Goal: Task Accomplishment & Management: Use online tool/utility

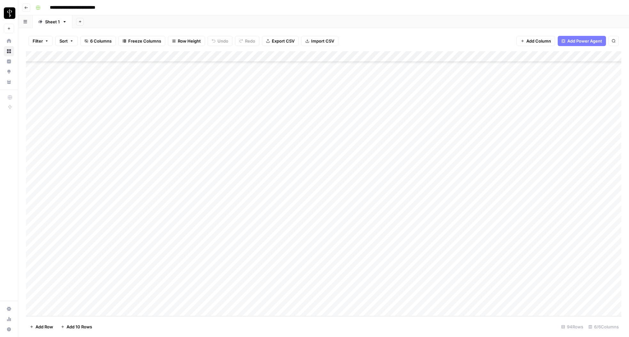
scroll to position [779, 0]
click at [443, 149] on div "Add Column" at bounding box center [324, 183] width 596 height 265
click at [415, 148] on div "Add Column" at bounding box center [324, 183] width 596 height 265
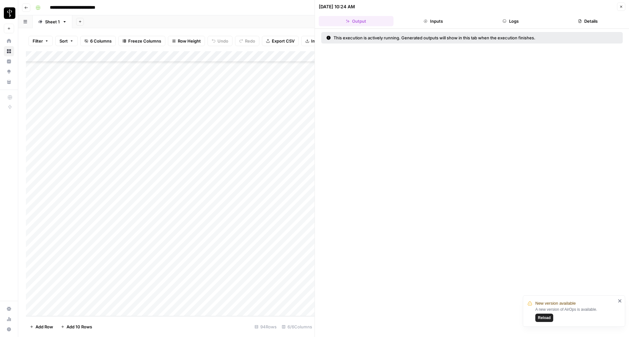
click at [507, 18] on button "Logs" at bounding box center [511, 21] width 75 height 10
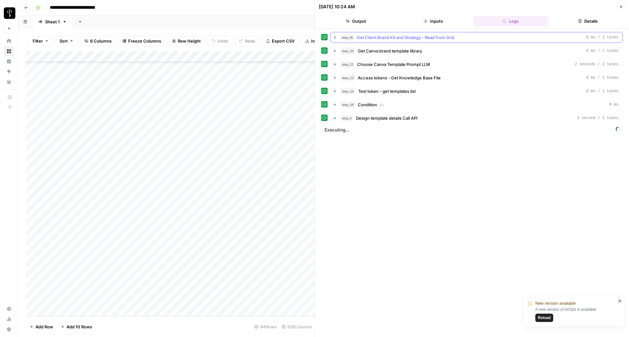
click at [334, 39] on icon "button" at bounding box center [335, 37] width 5 height 5
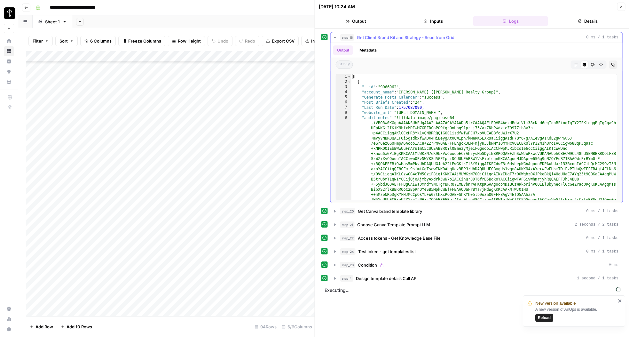
click at [334, 39] on icon "button" at bounding box center [335, 37] width 5 height 5
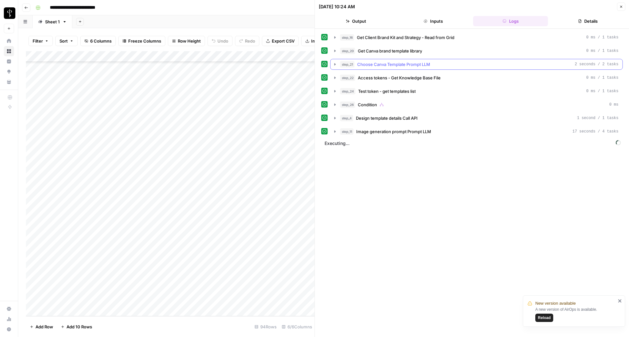
click at [335, 64] on icon "button" at bounding box center [335, 64] width 1 height 2
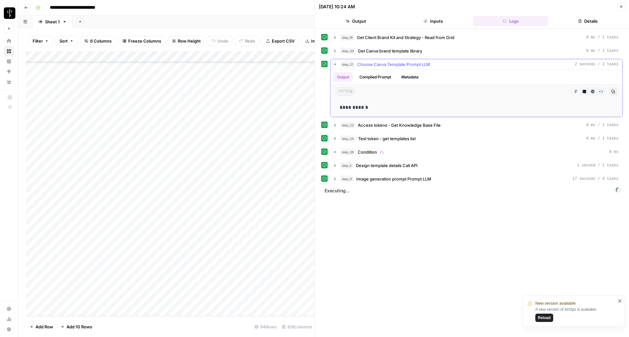
click at [335, 64] on icon "button" at bounding box center [335, 64] width 2 height 1
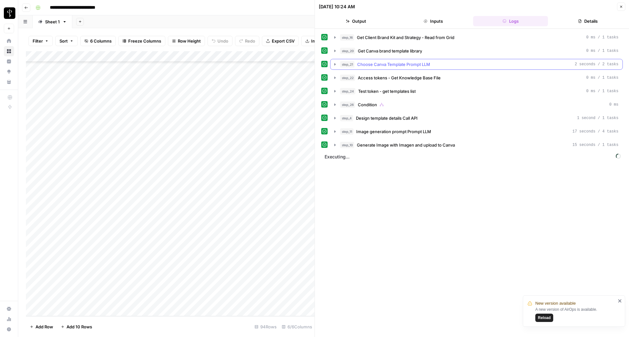
click at [335, 64] on icon "button" at bounding box center [335, 64] width 1 height 2
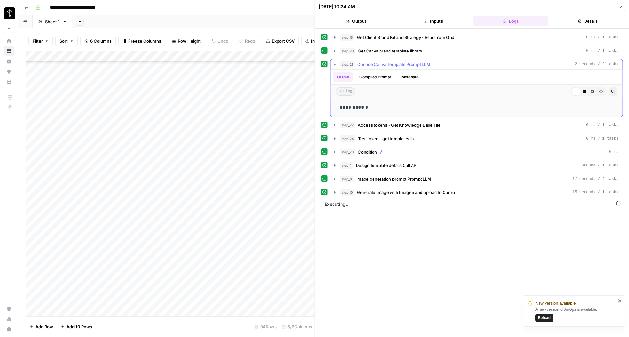
click at [335, 64] on icon "button" at bounding box center [335, 65] width 3 height 2
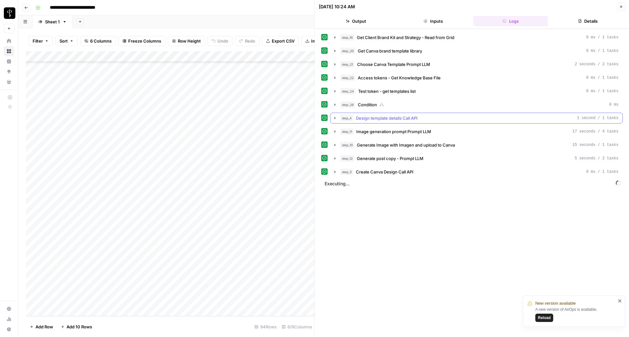
click at [335, 118] on icon "button" at bounding box center [335, 118] width 1 height 2
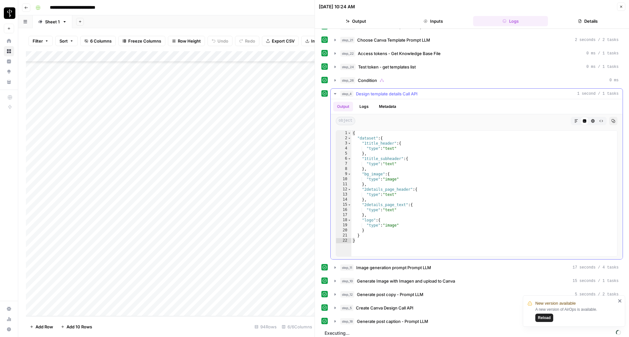
scroll to position [29, 0]
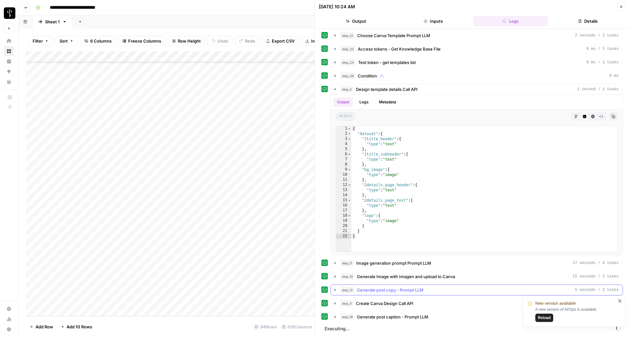
click at [335, 290] on icon "button" at bounding box center [335, 290] width 1 height 2
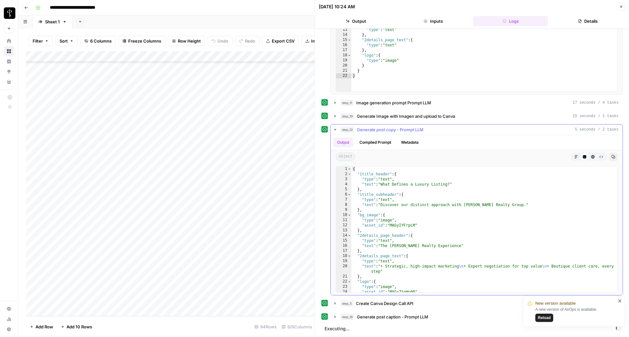
scroll to position [12, 0]
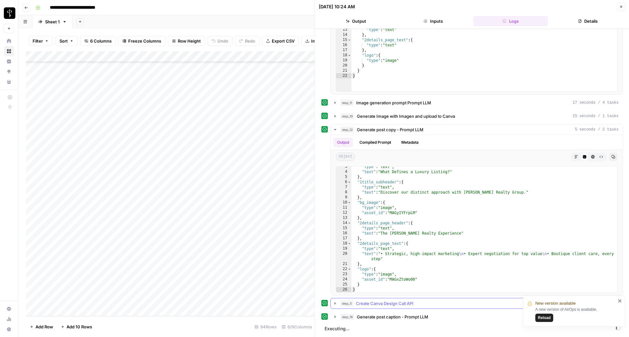
click at [335, 303] on icon "button" at bounding box center [335, 303] width 1 height 2
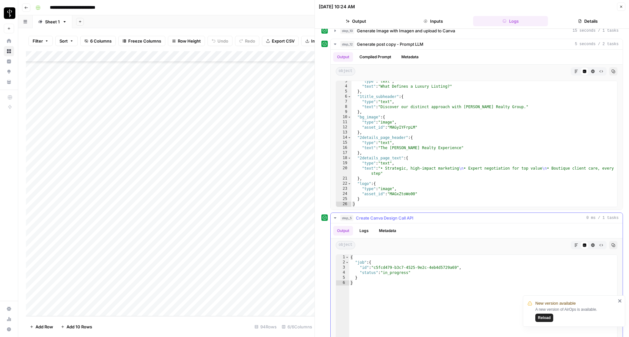
scroll to position [349, 0]
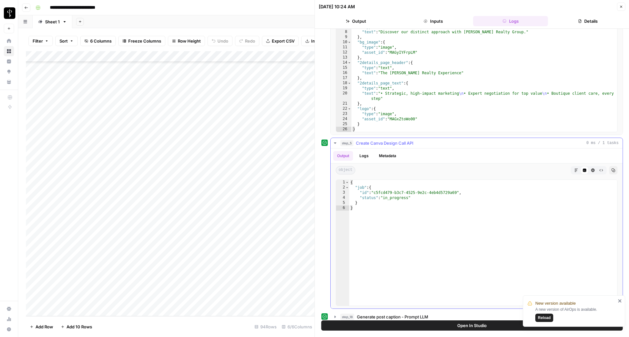
click at [335, 144] on icon "button" at bounding box center [335, 142] width 5 height 5
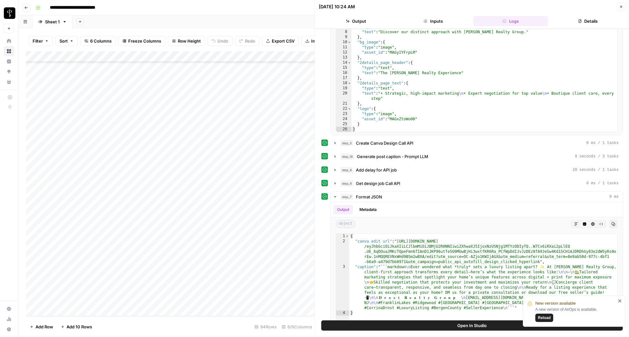
click at [622, 8] on icon "button" at bounding box center [622, 7] width 4 height 4
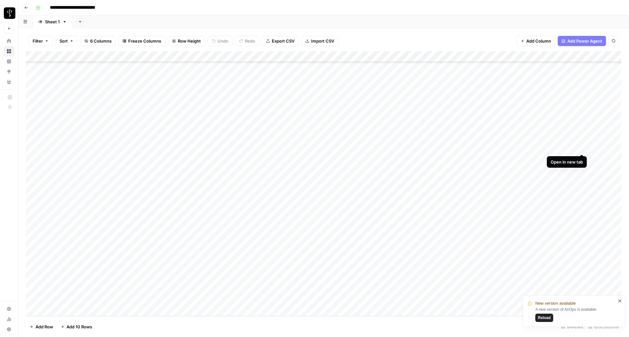
click at [583, 148] on div "Add Column" at bounding box center [324, 183] width 596 height 265
click at [622, 301] on icon "close" at bounding box center [620, 300] width 4 height 5
click at [442, 233] on div "Add Column" at bounding box center [324, 183] width 596 height 265
click at [582, 210] on div "Add Column" at bounding box center [324, 183] width 596 height 265
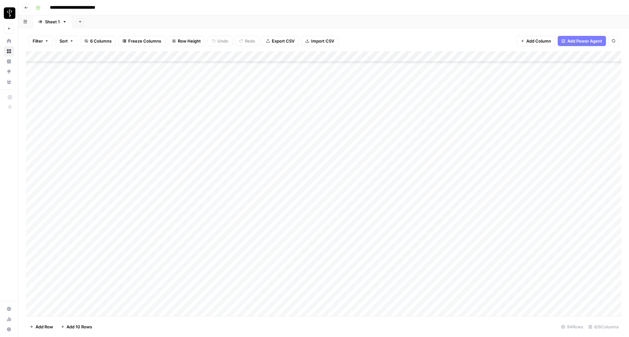
click at [523, 56] on div "Add Column" at bounding box center [324, 183] width 596 height 265
click at [513, 56] on div "Add Column" at bounding box center [324, 183] width 596 height 265
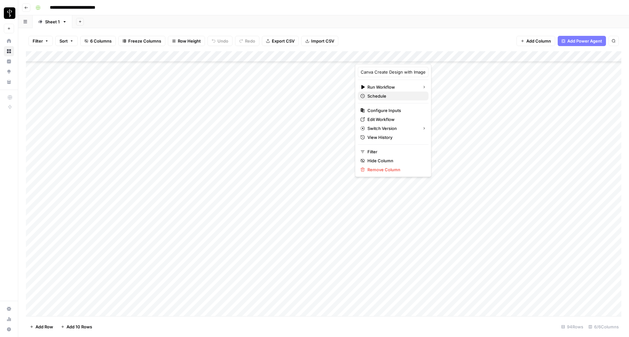
click at [382, 95] on span "Schedule" at bounding box center [396, 96] width 56 height 6
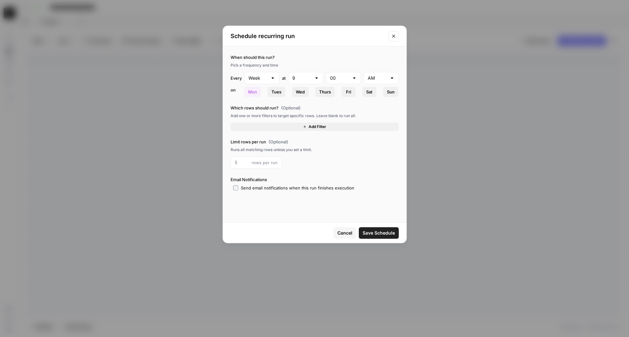
click at [309, 128] on span "Add Filter" at bounding box center [318, 127] width 18 height 6
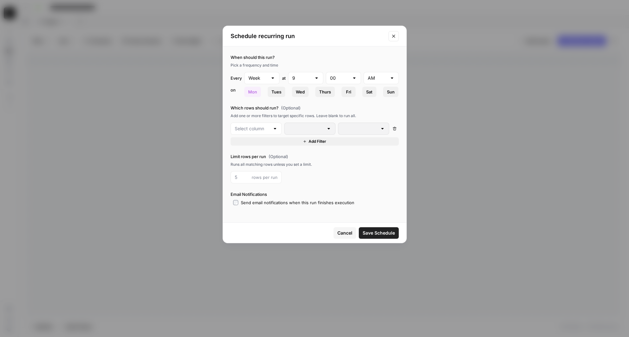
click at [277, 128] on div at bounding box center [275, 128] width 5 height 6
click at [393, 36] on icon "Close modal" at bounding box center [393, 36] width 3 height 3
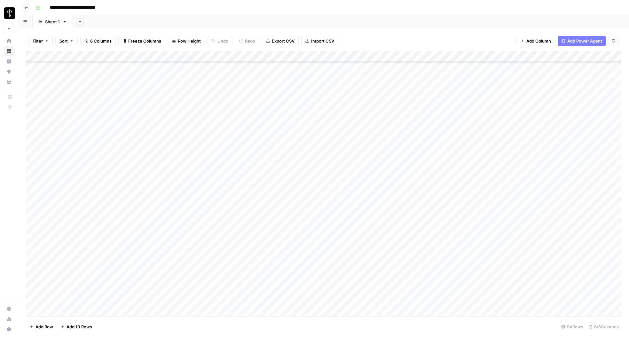
scroll to position [779, 0]
click at [442, 214] on div "Add Column" at bounding box center [324, 183] width 596 height 265
click at [444, 213] on div "Add Column" at bounding box center [324, 183] width 596 height 265
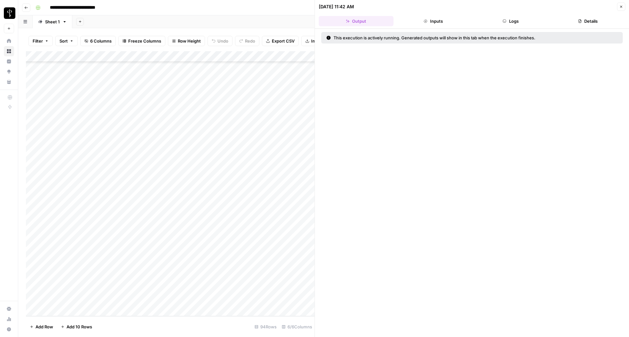
click at [503, 20] on icon "button" at bounding box center [504, 21] width 3 height 3
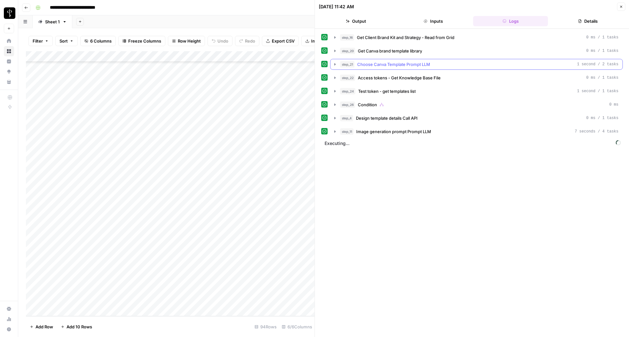
click at [335, 64] on icon "button" at bounding box center [335, 64] width 1 height 2
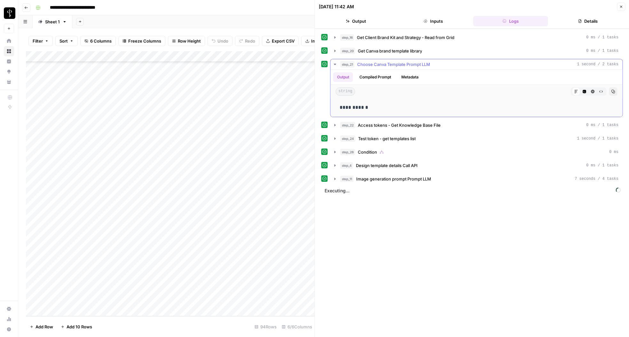
click at [335, 64] on icon "button" at bounding box center [335, 64] width 2 height 1
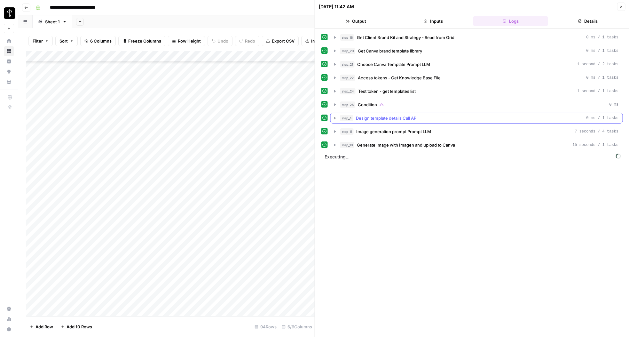
click at [337, 118] on icon "button" at bounding box center [335, 118] width 5 height 5
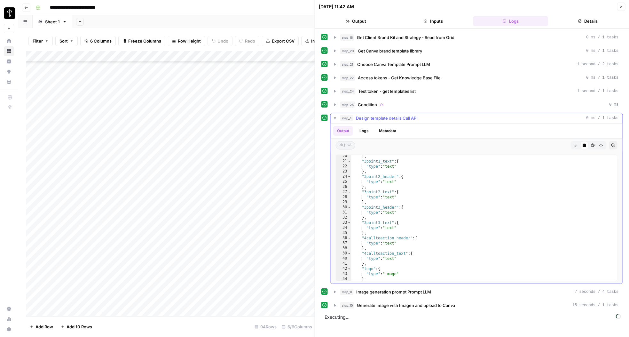
scroll to position [110, 0]
click at [334, 119] on icon "button" at bounding box center [335, 118] width 5 height 5
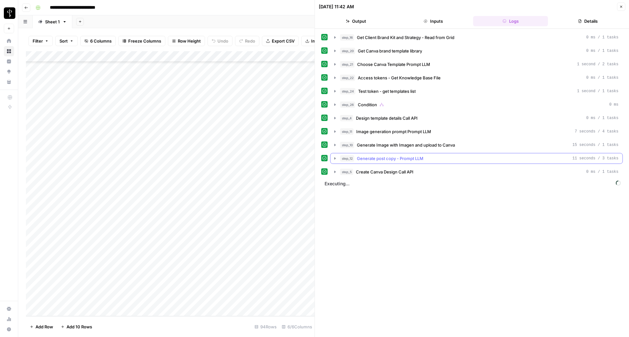
click at [335, 157] on icon "button" at bounding box center [335, 158] width 1 height 2
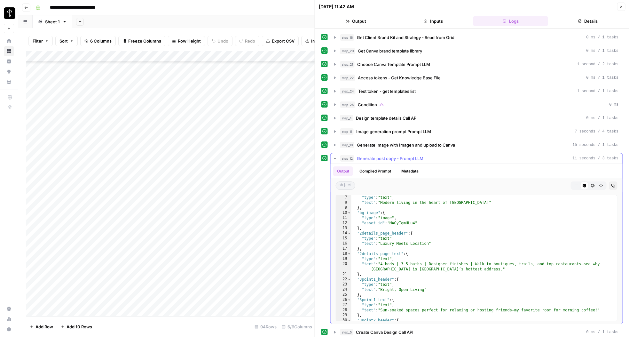
scroll to position [32, 0]
click at [335, 159] on icon "button" at bounding box center [335, 158] width 5 height 5
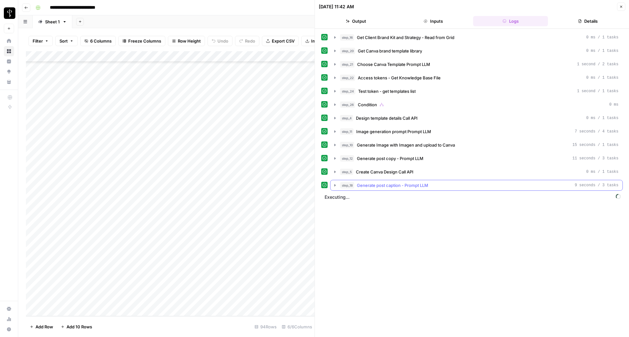
click at [334, 185] on icon "button" at bounding box center [335, 185] width 5 height 5
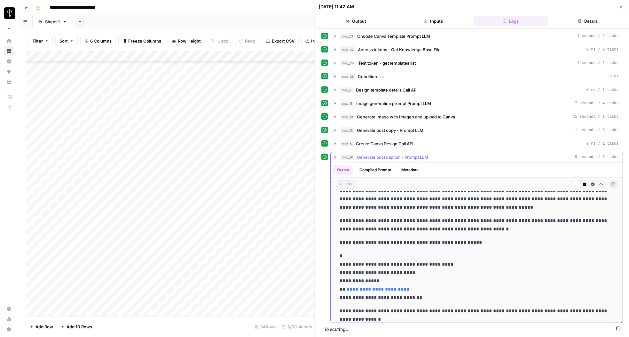
scroll to position [0, 0]
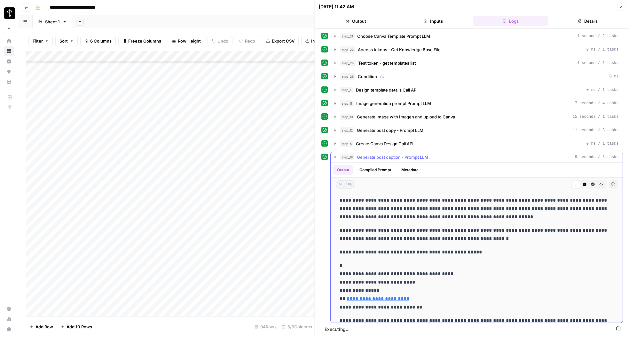
click at [336, 158] on icon "button" at bounding box center [335, 157] width 5 height 5
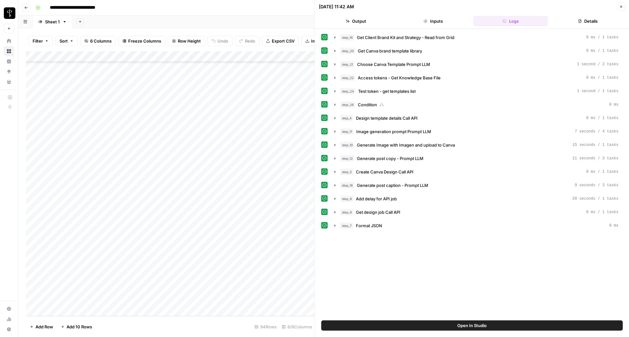
click at [623, 5] on icon "button" at bounding box center [622, 7] width 4 height 4
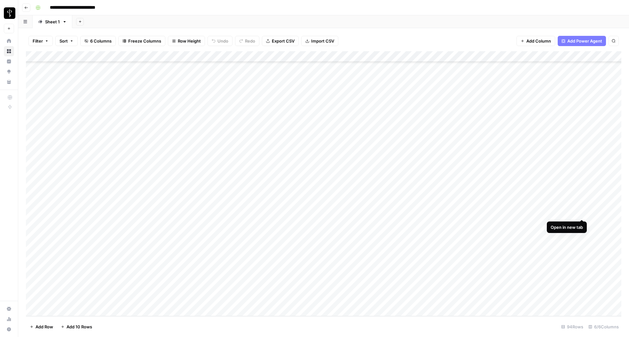
click at [582, 213] on div "Add Column" at bounding box center [324, 183] width 596 height 265
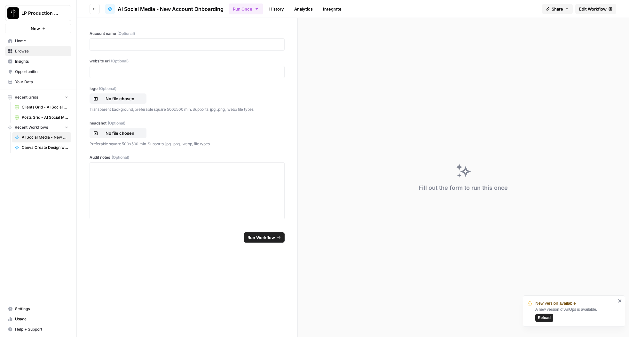
click at [621, 301] on icon "close" at bounding box center [620, 300] width 4 height 5
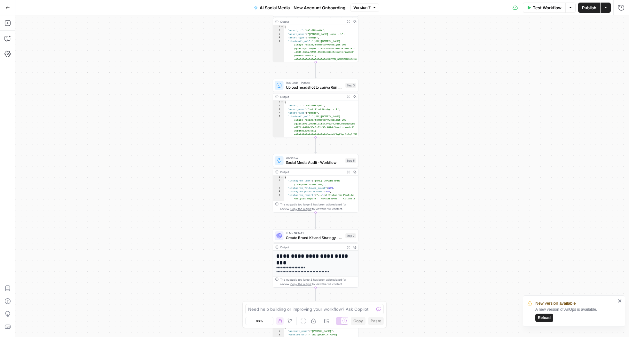
drag, startPoint x: 391, startPoint y: 80, endPoint x: 392, endPoint y: 250, distance: 170.6
click at [392, 250] on div "Workflow Set Inputs Inputs Workflow Canva Token Refresh Workflow Step 1 Output …" at bounding box center [322, 176] width 614 height 322
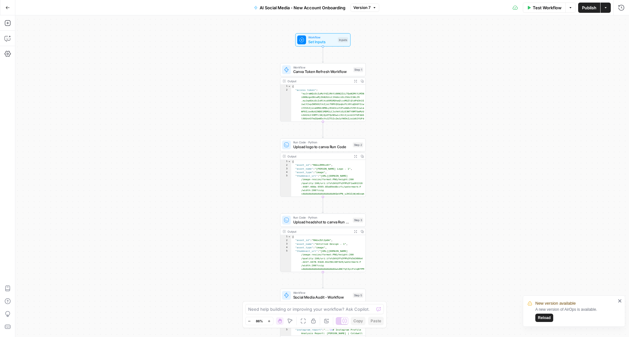
drag, startPoint x: 410, startPoint y: 44, endPoint x: 417, endPoint y: 171, distance: 127.3
click at [417, 171] on div "Workflow Set Inputs Inputs Workflow Canva Token Refresh Workflow Step 1 Output …" at bounding box center [322, 176] width 614 height 322
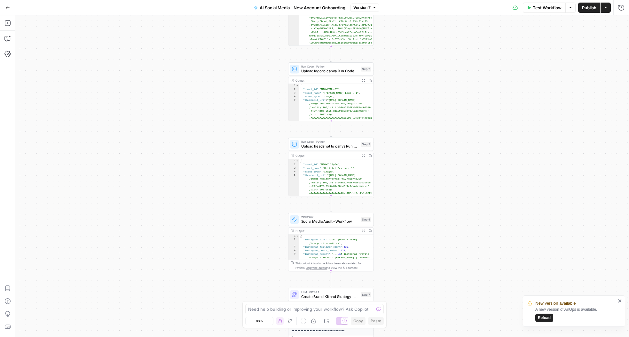
drag, startPoint x: 405, startPoint y: 196, endPoint x: 415, endPoint y: 132, distance: 64.4
click at [413, 119] on div "Workflow Set Inputs Inputs Workflow Canva Token Refresh Workflow Step 1 Output …" at bounding box center [322, 176] width 614 height 322
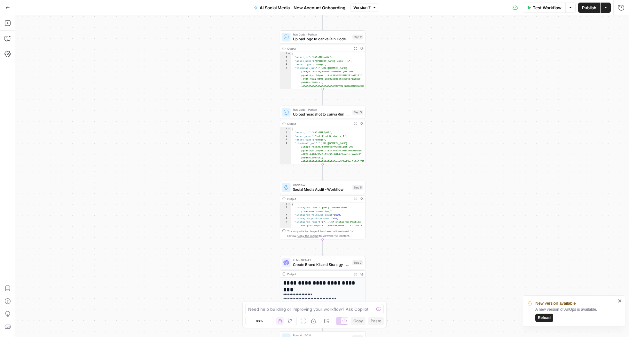
drag, startPoint x: 424, startPoint y: 201, endPoint x: 415, endPoint y: 170, distance: 32.1
click at [415, 170] on div "Workflow Set Inputs Inputs Workflow Canva Token Refresh Workflow Step 1 Output …" at bounding box center [322, 176] width 614 height 322
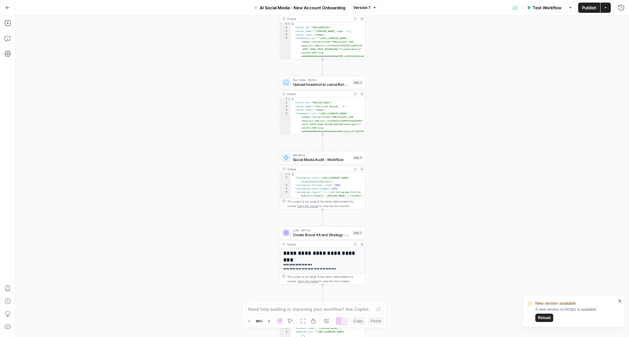
drag, startPoint x: 412, startPoint y: 195, endPoint x: 412, endPoint y: 163, distance: 32.3
click at [412, 163] on div "Workflow Set Inputs Inputs Workflow Canva Token Refresh Workflow Step 1 Output …" at bounding box center [322, 176] width 614 height 322
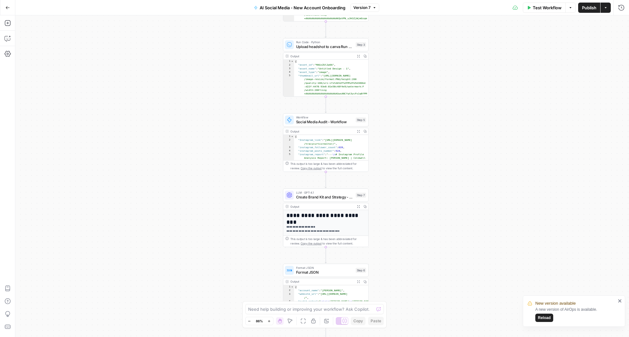
drag, startPoint x: 394, startPoint y: 207, endPoint x: 393, endPoint y: 171, distance: 36.8
click at [397, 172] on div "Workflow Set Inputs Inputs Workflow Canva Token Refresh Workflow Step 1 Output …" at bounding box center [322, 176] width 614 height 322
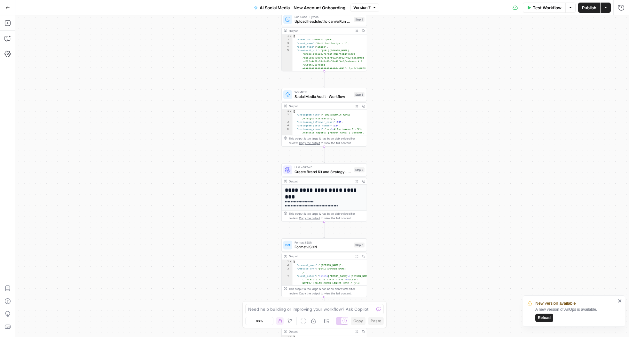
drag, startPoint x: 398, startPoint y: 213, endPoint x: 397, endPoint y: 188, distance: 25.0
click at [397, 188] on div "Workflow Set Inputs Inputs Workflow Canva Token Refresh Workflow Step 1 Output …" at bounding box center [322, 176] width 614 height 322
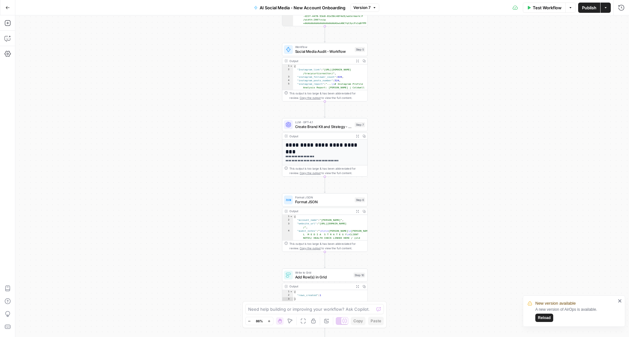
drag, startPoint x: 399, startPoint y: 190, endPoint x: 400, endPoint y: 142, distance: 48.0
click at [400, 142] on div "Workflow Set Inputs Inputs Workflow Canva Token Refresh Workflow Step 1 Output …" at bounding box center [322, 176] width 614 height 322
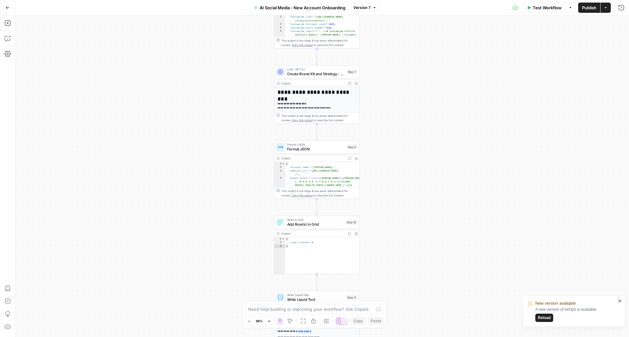
drag, startPoint x: 401, startPoint y: 263, endPoint x: 393, endPoint y: 211, distance: 52.8
click at [393, 211] on div "Workflow Set Inputs Inputs Workflow Canva Token Refresh Workflow Step 1 Output …" at bounding box center [322, 176] width 614 height 322
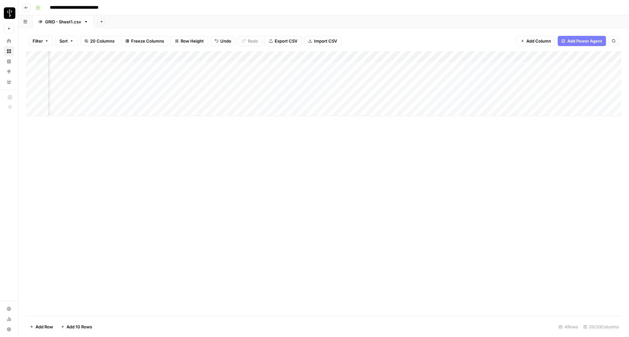
scroll to position [0, 151]
click at [403, 67] on div "Add Column" at bounding box center [324, 83] width 596 height 65
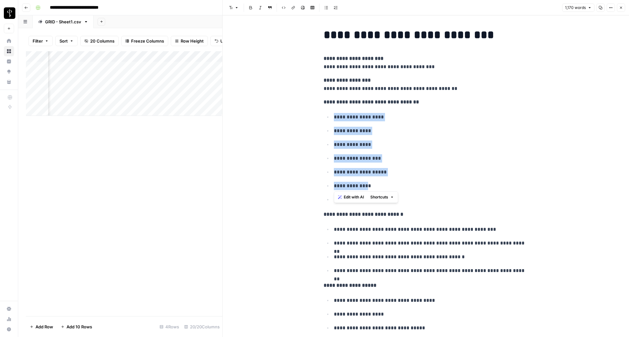
drag, startPoint x: 333, startPoint y: 115, endPoint x: 371, endPoint y: 189, distance: 83.4
click at [371, 189] on ul "**********" at bounding box center [426, 158] width 205 height 91
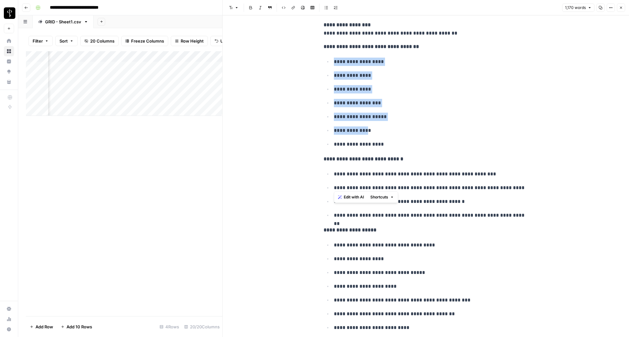
scroll to position [71, 0]
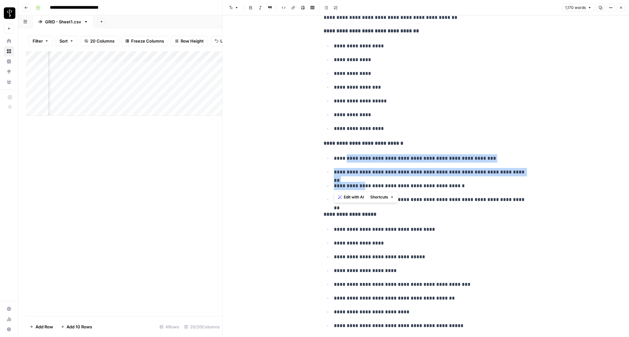
drag, startPoint x: 348, startPoint y: 158, endPoint x: 361, endPoint y: 183, distance: 28.4
click at [361, 183] on ul "**********" at bounding box center [426, 179] width 205 height 50
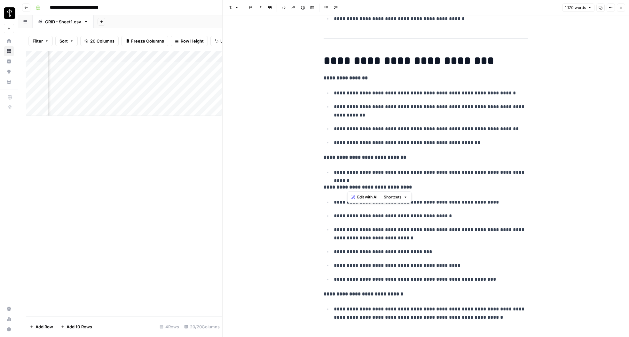
scroll to position [547, 0]
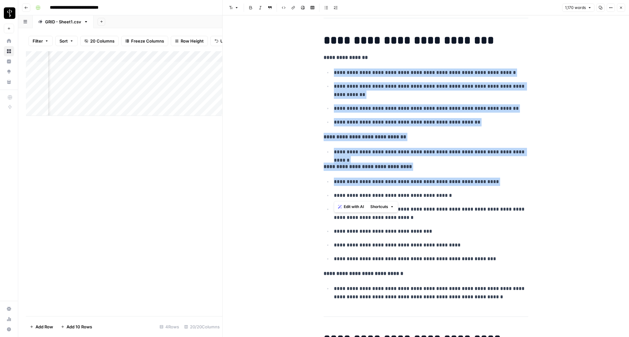
drag, startPoint x: 333, startPoint y: 66, endPoint x: 372, endPoint y: 189, distance: 128.7
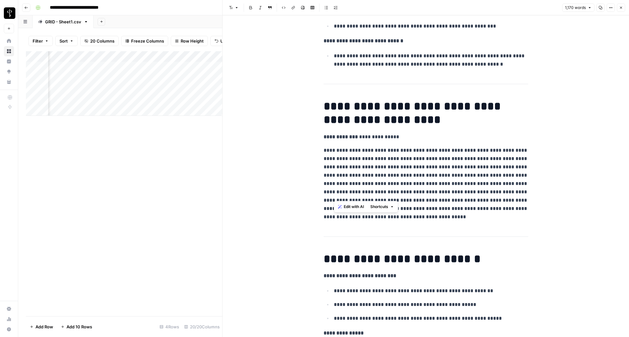
scroll to position [787, 0]
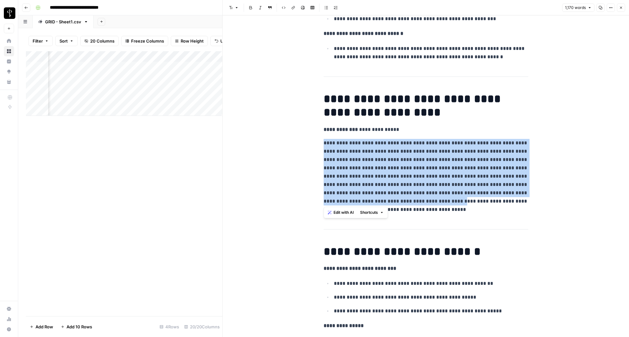
drag, startPoint x: 322, startPoint y: 142, endPoint x: 467, endPoint y: 205, distance: 158.1
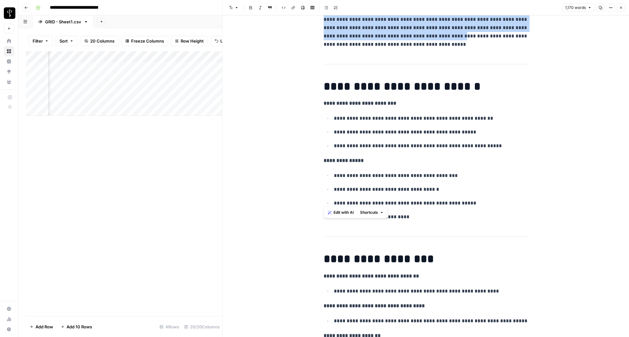
scroll to position [953, 0]
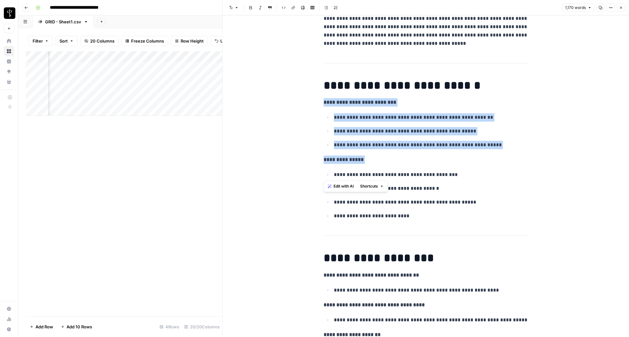
drag, startPoint x: 324, startPoint y: 106, endPoint x: 355, endPoint y: 170, distance: 71.0
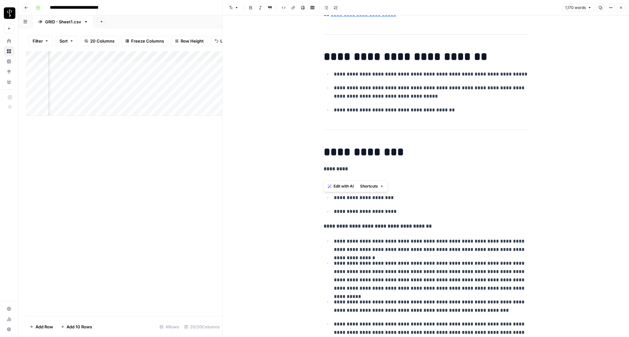
scroll to position [2174, 0]
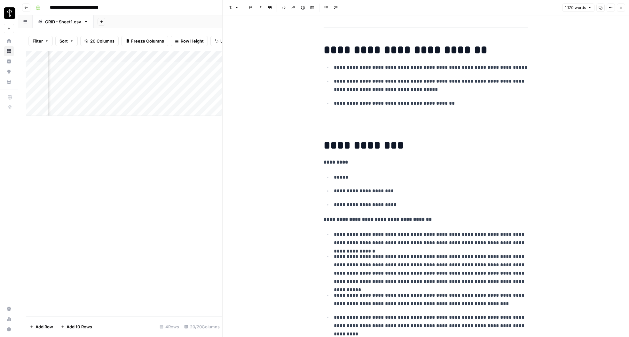
click at [355, 249] on ul "**********" at bounding box center [426, 313] width 205 height 166
click at [623, 9] on button "Close" at bounding box center [621, 8] width 8 height 8
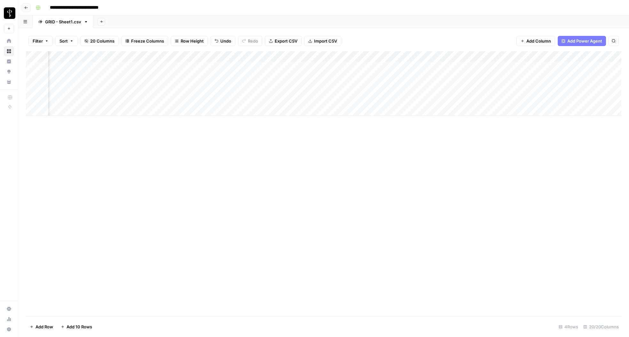
scroll to position [0, 530]
click at [505, 77] on div "Add Column" at bounding box center [324, 83] width 596 height 65
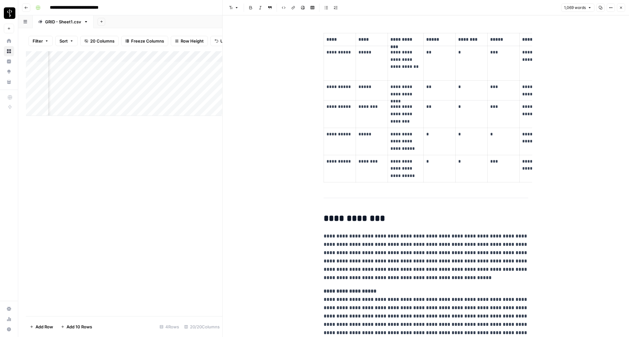
scroll to position [2613, 0]
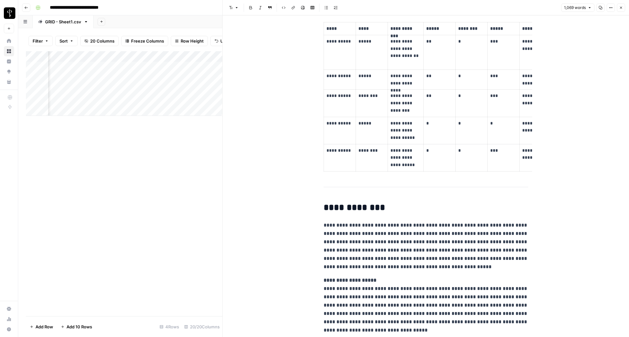
click at [622, 8] on icon "button" at bounding box center [622, 8] width 4 height 4
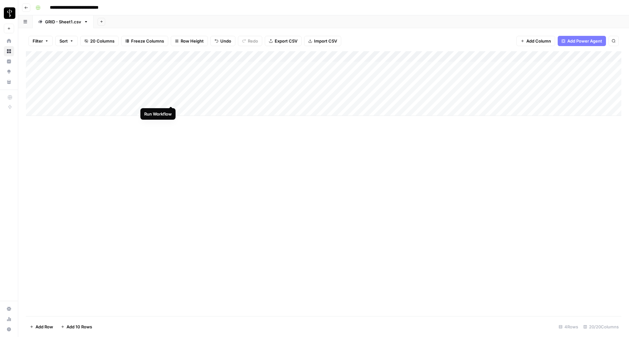
click at [172, 100] on div "Add Column" at bounding box center [324, 83] width 596 height 65
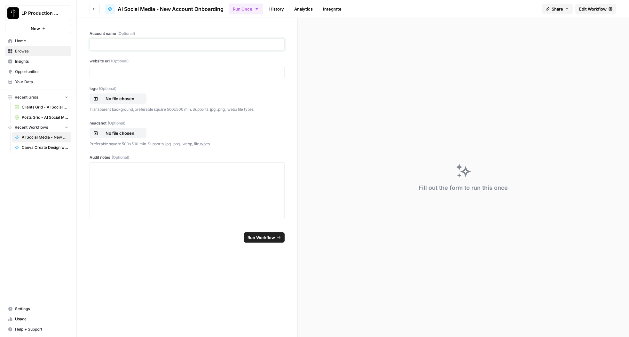
click at [111, 43] on p at bounding box center [187, 44] width 187 height 6
click at [104, 70] on p at bounding box center [187, 72] width 187 height 6
click at [105, 44] on p at bounding box center [187, 44] width 187 height 6
click at [103, 69] on p at bounding box center [187, 72] width 187 height 6
click at [116, 173] on div at bounding box center [187, 190] width 187 height 51
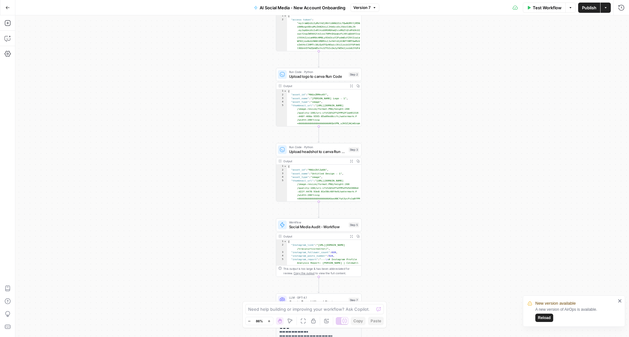
drag, startPoint x: 397, startPoint y: 51, endPoint x: 398, endPoint y: 281, distance: 229.8
click at [398, 281] on div "Workflow Set Inputs Inputs Workflow Canva Token Refresh Workflow Step 1 Output …" at bounding box center [322, 176] width 614 height 322
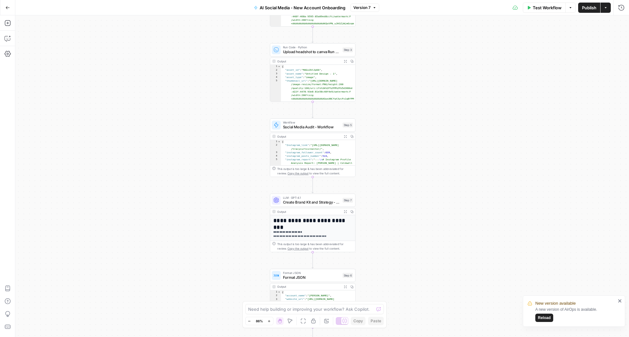
drag, startPoint x: 391, startPoint y: 217, endPoint x: 385, endPoint y: 102, distance: 115.4
click at [385, 102] on div "Workflow Set Inputs Inputs Workflow Canva Token Refresh Workflow Step 1 Output …" at bounding box center [322, 176] width 614 height 322
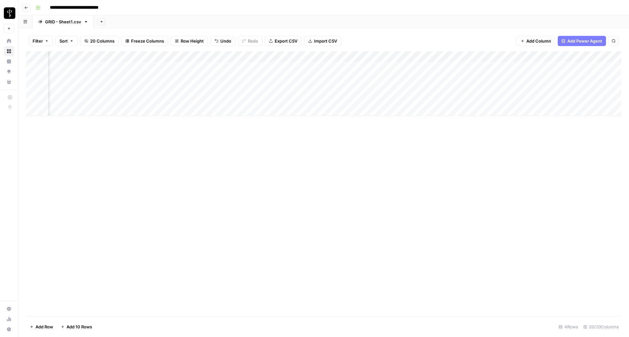
scroll to position [0, 49]
click at [506, 66] on div "Add Column" at bounding box center [324, 83] width 596 height 65
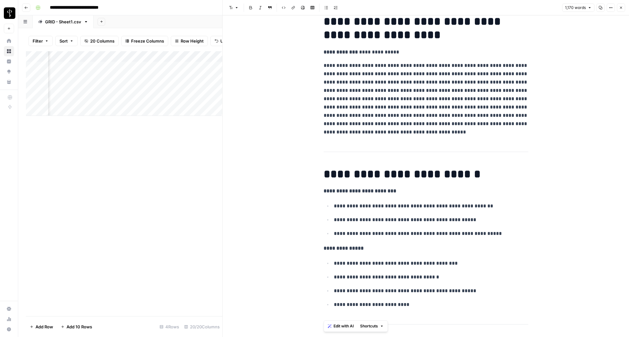
scroll to position [870, 0]
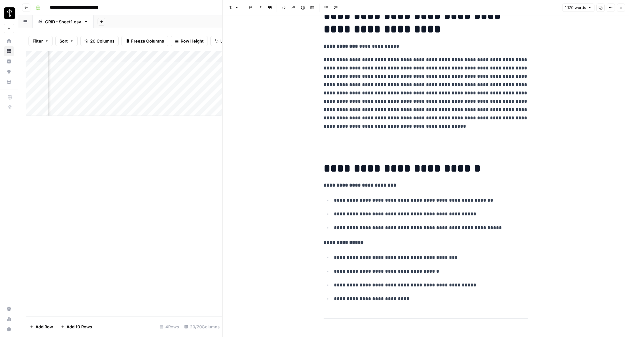
drag, startPoint x: 327, startPoint y: 60, endPoint x: 449, endPoint y: 114, distance: 133.4
click at [449, 114] on p "**********" at bounding box center [426, 93] width 205 height 75
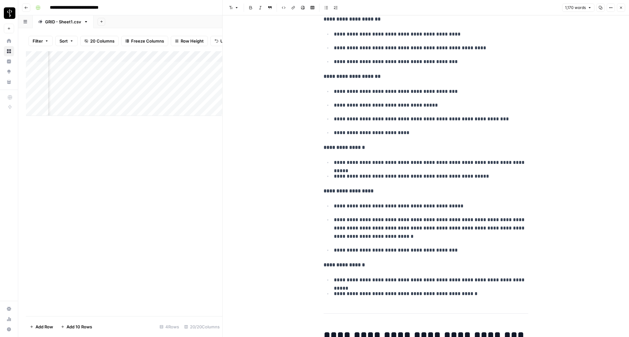
scroll to position [1463, 0]
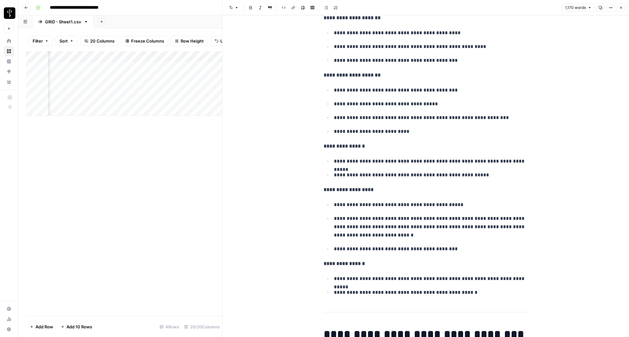
click at [621, 8] on icon "button" at bounding box center [622, 8] width 4 height 4
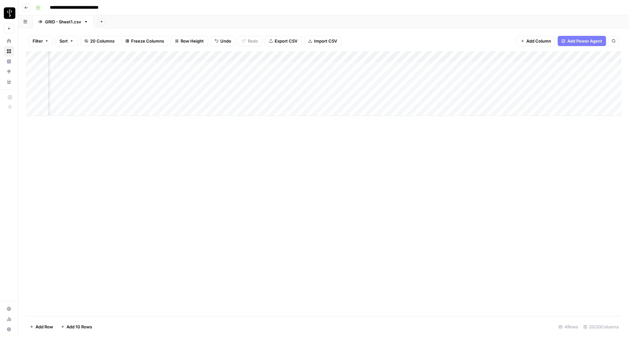
scroll to position [0, 546]
click at [490, 66] on div "Add Column" at bounding box center [324, 83] width 596 height 65
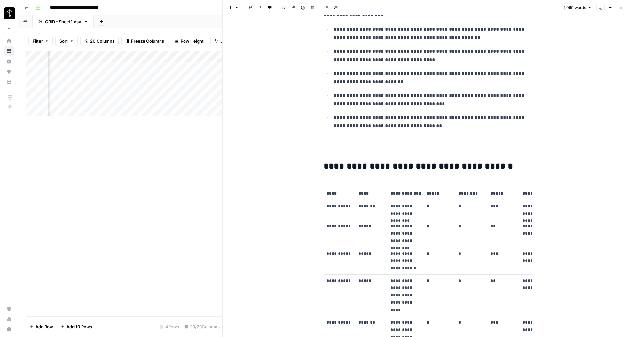
scroll to position [2300, 0]
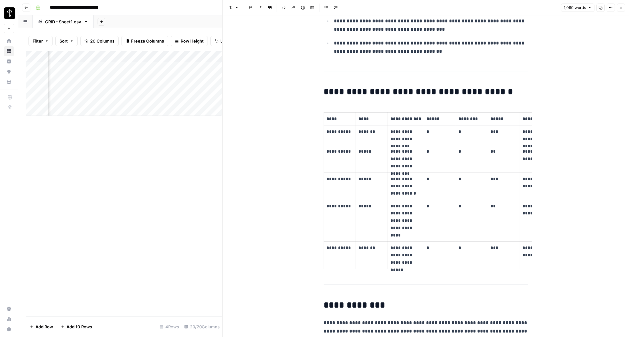
click at [622, 10] on button "Close" at bounding box center [621, 8] width 8 height 8
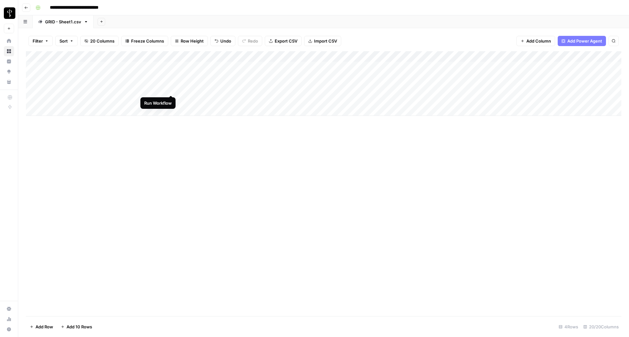
click at [171, 89] on div "Add Column" at bounding box center [324, 83] width 596 height 65
click at [334, 66] on div "Add Column" at bounding box center [324, 83] width 596 height 65
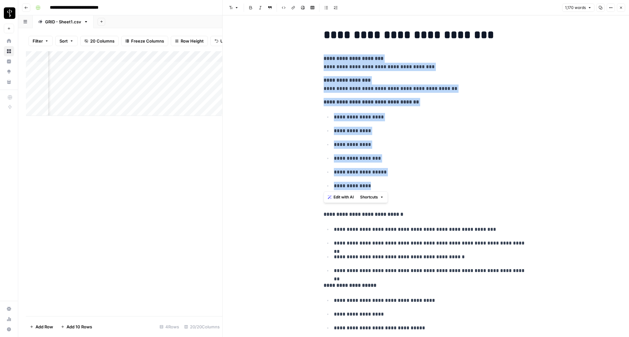
drag, startPoint x: 323, startPoint y: 57, endPoint x: 380, endPoint y: 182, distance: 137.8
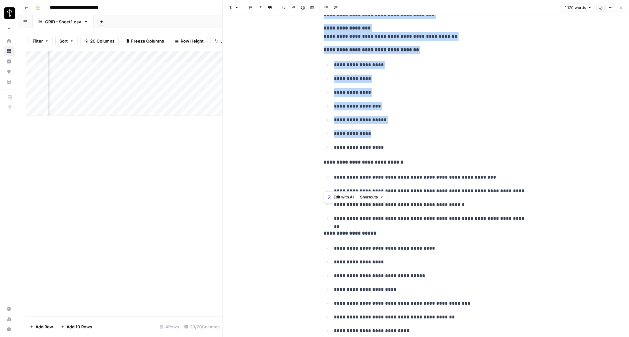
scroll to position [53, 0]
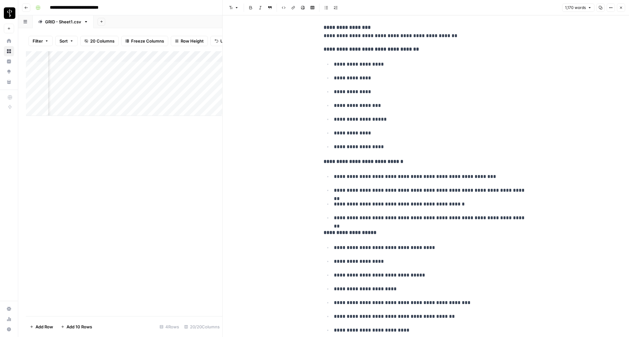
click at [436, 179] on p "**********" at bounding box center [431, 176] width 195 height 8
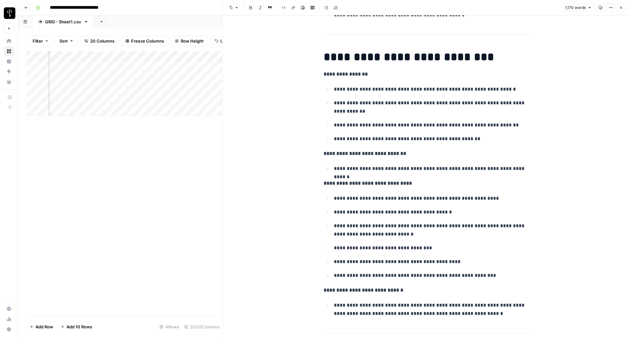
scroll to position [530, 0]
click at [327, 72] on strong "**********" at bounding box center [346, 73] width 44 height 5
click at [621, 10] on button "Close" at bounding box center [621, 8] width 8 height 8
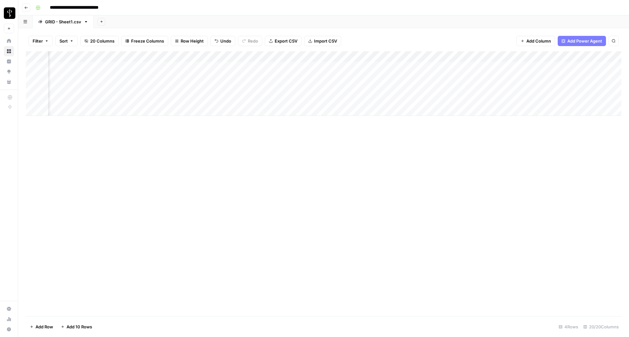
scroll to position [0, 545]
click at [490, 67] on div "Add Column" at bounding box center [324, 83] width 596 height 65
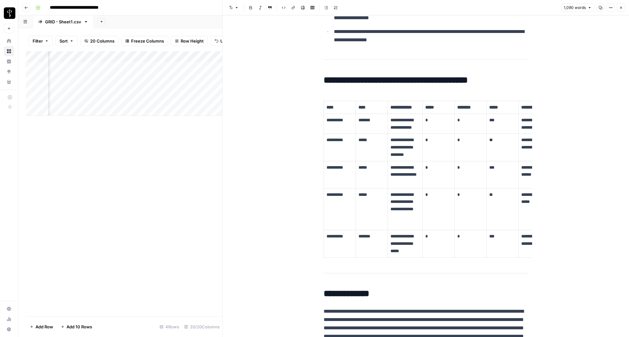
scroll to position [0, 41]
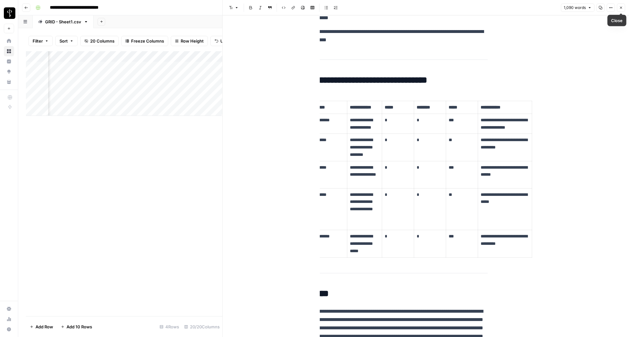
click at [622, 9] on icon "button" at bounding box center [622, 8] width 4 height 4
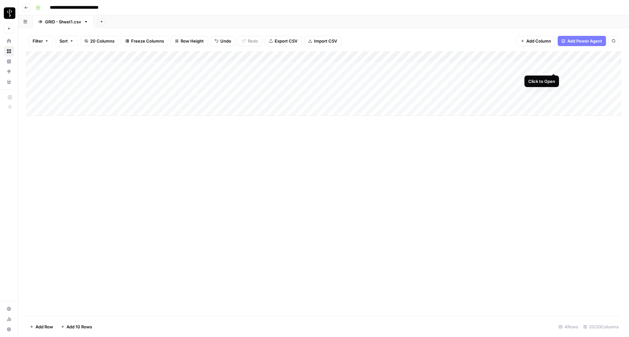
click at [555, 68] on div "Add Column" at bounding box center [324, 83] width 596 height 65
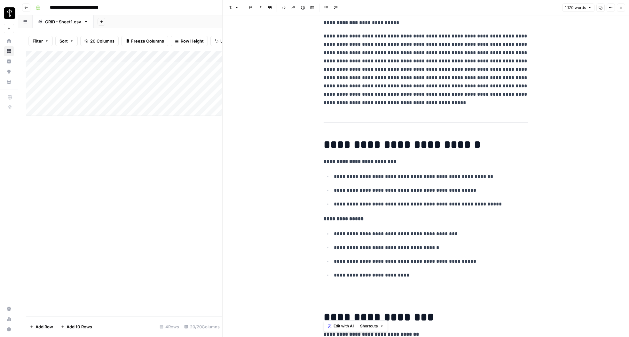
scroll to position [893, 0]
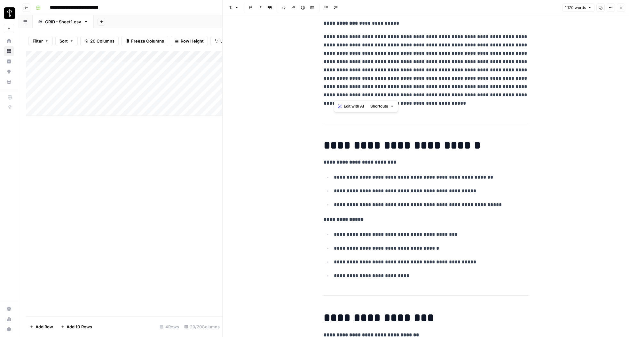
drag, startPoint x: 334, startPoint y: 37, endPoint x: 429, endPoint y: 98, distance: 113.5
click at [429, 98] on p "**********" at bounding box center [426, 70] width 205 height 75
drag, startPoint x: 324, startPoint y: 145, endPoint x: 417, endPoint y: 275, distance: 159.9
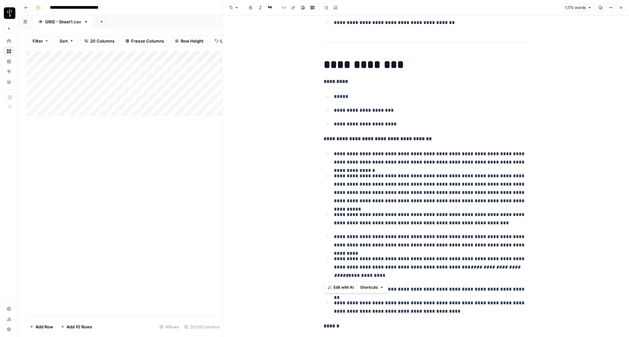
scroll to position [2260, 0]
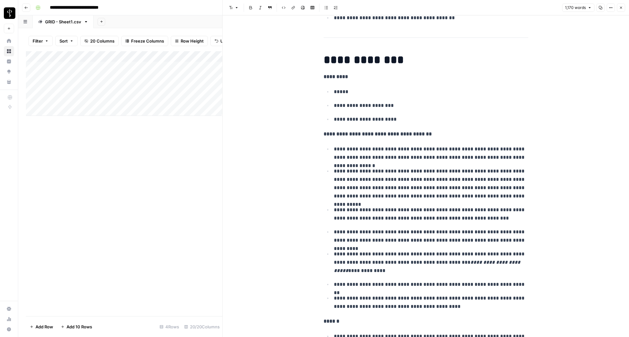
click at [343, 168] on p "**********" at bounding box center [431, 183] width 195 height 33
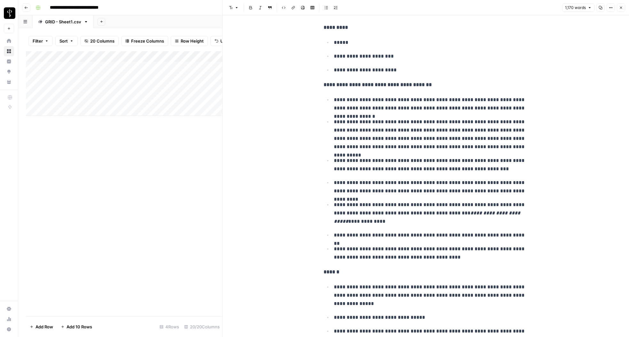
scroll to position [2377, 0]
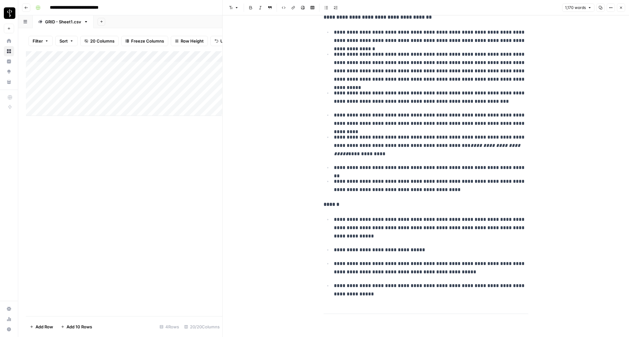
click at [623, 9] on icon "button" at bounding box center [622, 8] width 4 height 4
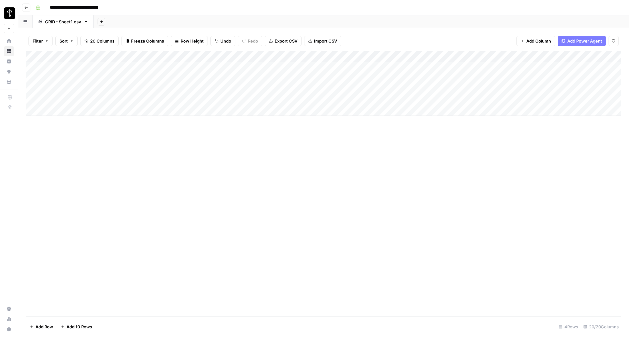
click at [137, 67] on div "Add Column" at bounding box center [324, 83] width 596 height 65
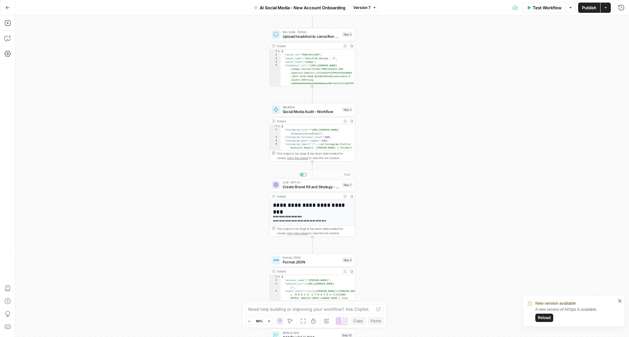
scroll to position [8, 0]
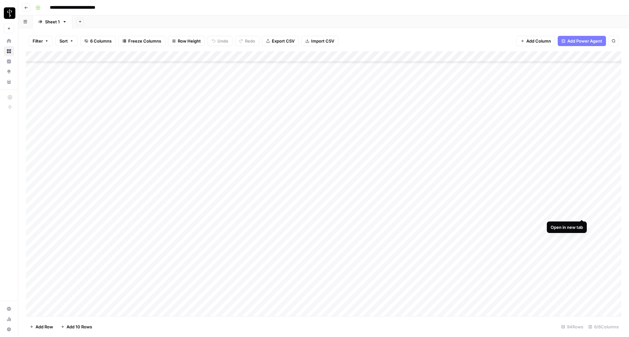
scroll to position [779, 0]
click at [166, 171] on div "Add Column" at bounding box center [324, 183] width 596 height 265
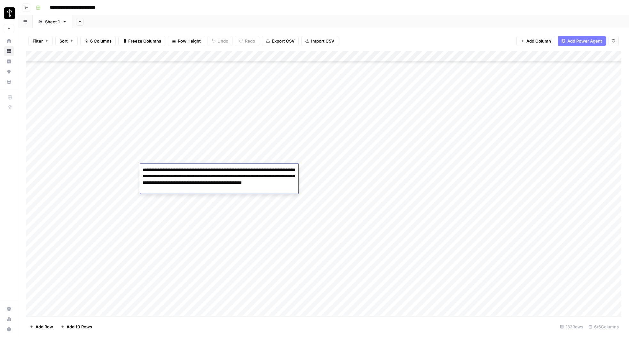
click at [125, 177] on div "Add Column" at bounding box center [324, 183] width 596 height 265
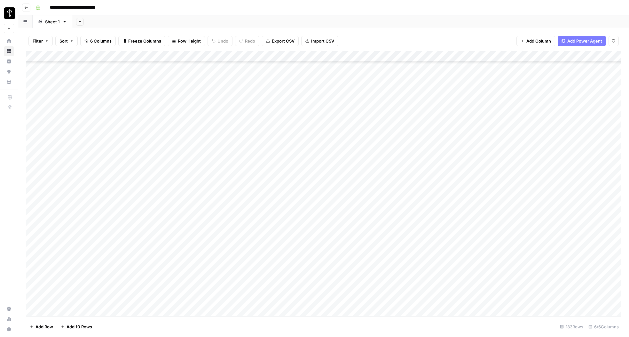
click at [238, 167] on div "Add Column" at bounding box center [324, 183] width 596 height 265
click at [444, 169] on div "Add Column" at bounding box center [324, 183] width 596 height 265
click at [414, 170] on div "Add Column" at bounding box center [324, 183] width 596 height 265
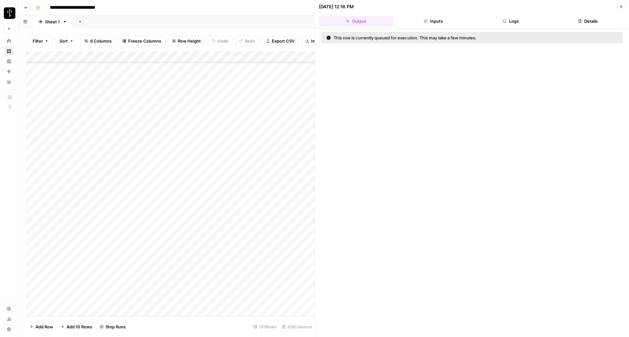
click at [511, 21] on button "Logs" at bounding box center [511, 21] width 75 height 10
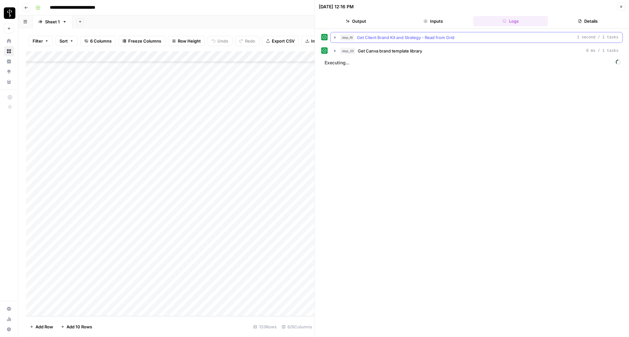
click at [335, 37] on icon "button" at bounding box center [335, 37] width 1 height 2
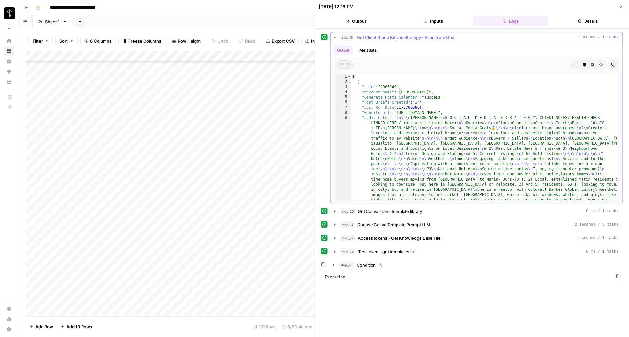
click at [335, 37] on icon "button" at bounding box center [335, 37] width 2 height 1
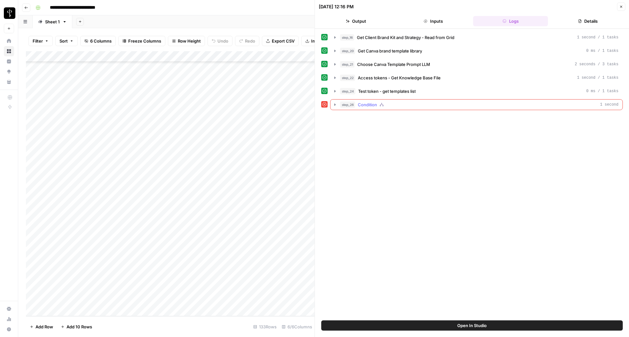
click at [336, 104] on icon "button" at bounding box center [335, 104] width 5 height 5
click at [349, 117] on icon "button" at bounding box center [349, 118] width 5 height 5
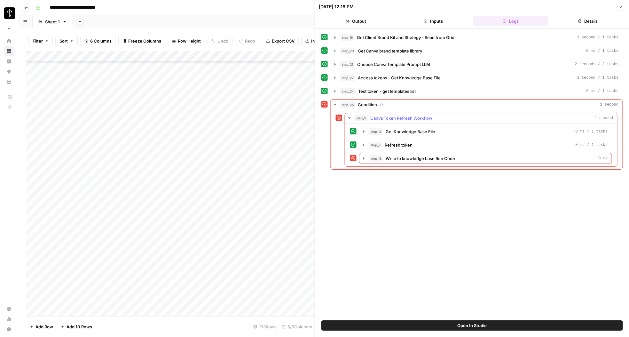
click at [349, 117] on icon "button" at bounding box center [349, 118] width 5 height 5
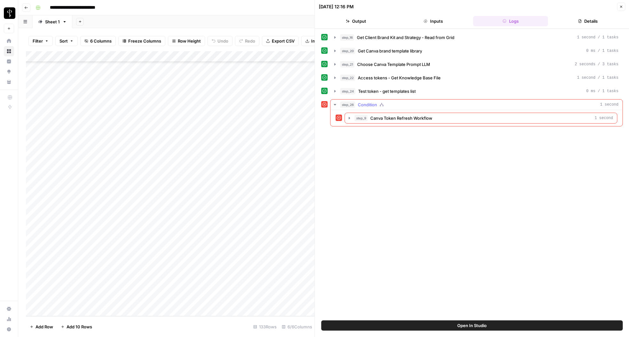
click at [336, 106] on icon "button" at bounding box center [335, 104] width 5 height 5
click at [621, 8] on icon "button" at bounding box center [622, 7] width 4 height 4
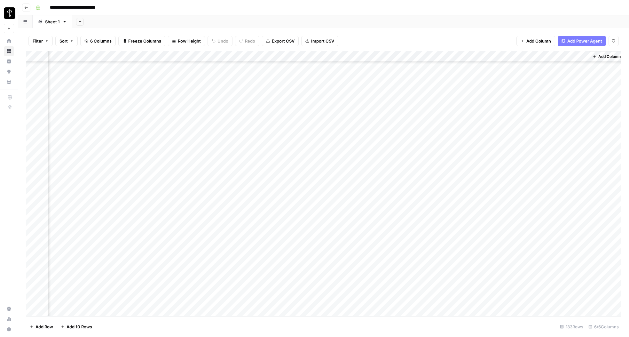
scroll to position [729, 59]
click at [352, 296] on div "Add Column" at bounding box center [324, 183] width 596 height 265
click at [354, 296] on div "Add Column" at bounding box center [324, 183] width 596 height 265
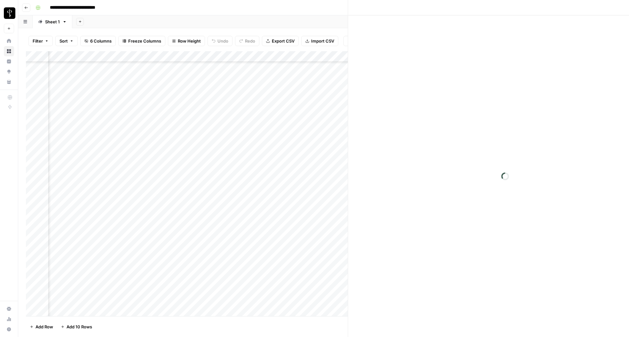
scroll to position [729, 56]
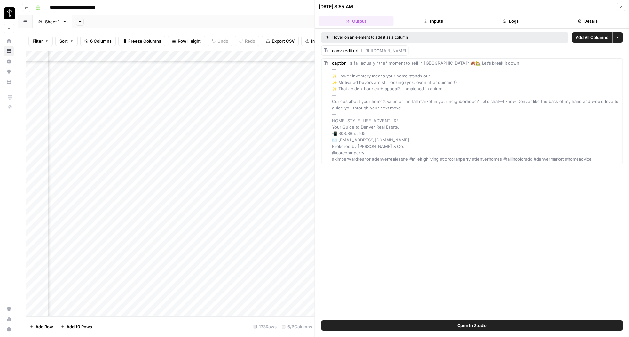
click at [517, 20] on button "Logs" at bounding box center [511, 21] width 75 height 10
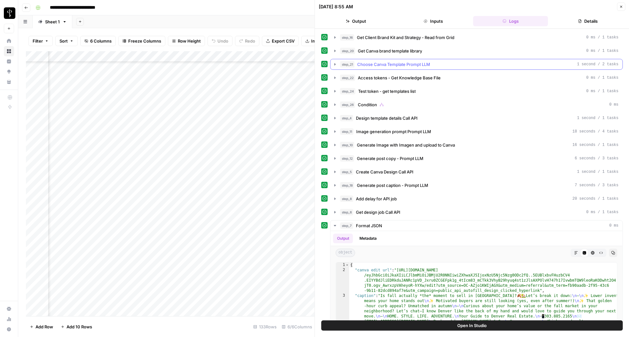
click at [334, 66] on icon "button" at bounding box center [335, 64] width 5 height 5
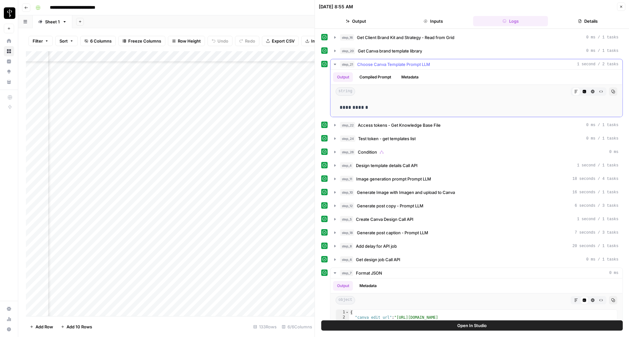
click at [334, 66] on icon "button" at bounding box center [335, 64] width 5 height 5
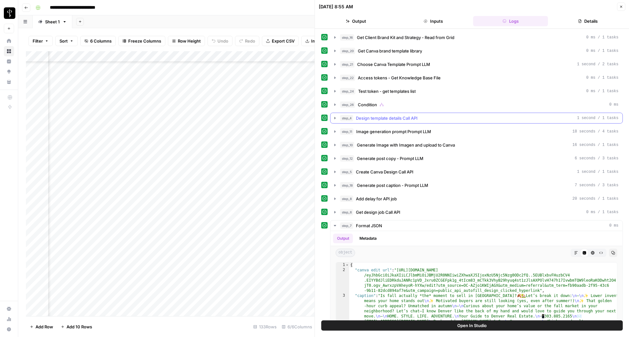
click at [336, 120] on icon "button" at bounding box center [335, 118] width 5 height 5
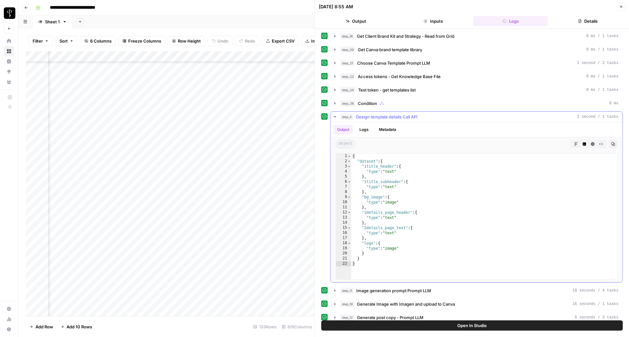
scroll to position [1, 0]
click at [336, 119] on icon "button" at bounding box center [335, 117] width 5 height 5
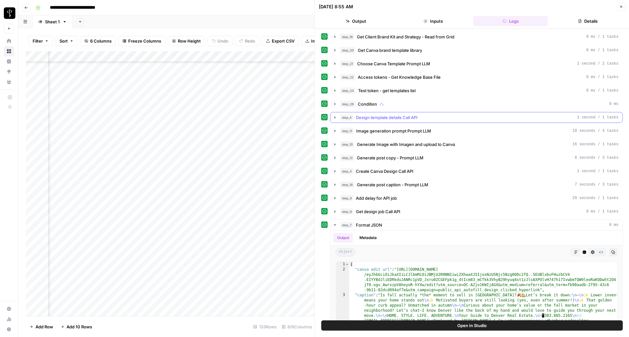
scroll to position [0, 0]
click at [335, 158] on icon "button" at bounding box center [335, 158] width 1 height 2
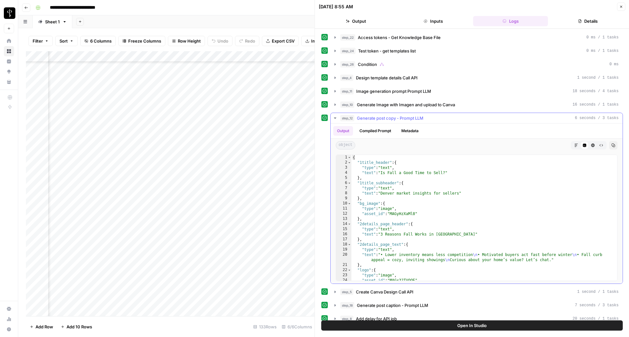
scroll to position [40, 0]
click at [336, 118] on icon "button" at bounding box center [335, 118] width 2 height 1
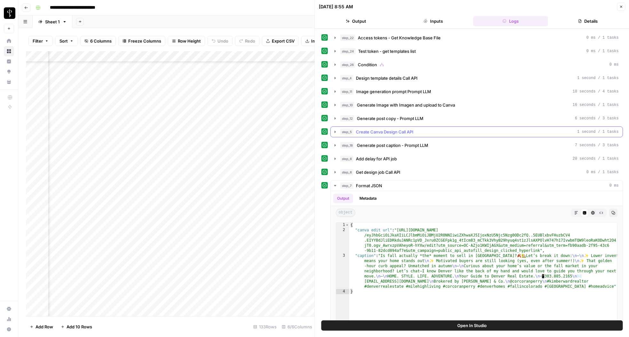
click at [335, 132] on icon "button" at bounding box center [335, 132] width 1 height 2
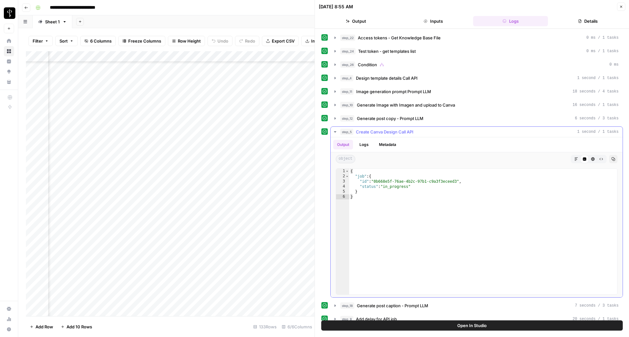
click at [334, 132] on icon "button" at bounding box center [335, 131] width 5 height 5
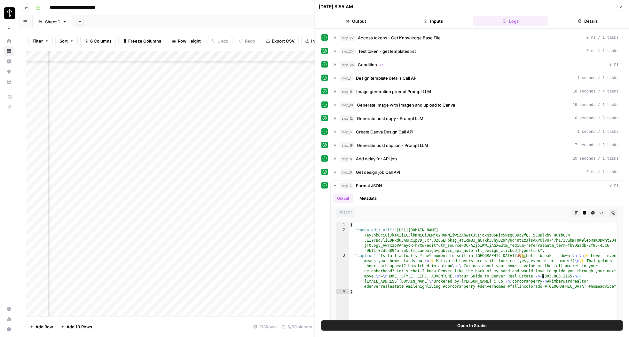
click at [624, 5] on button "Close" at bounding box center [621, 7] width 8 height 8
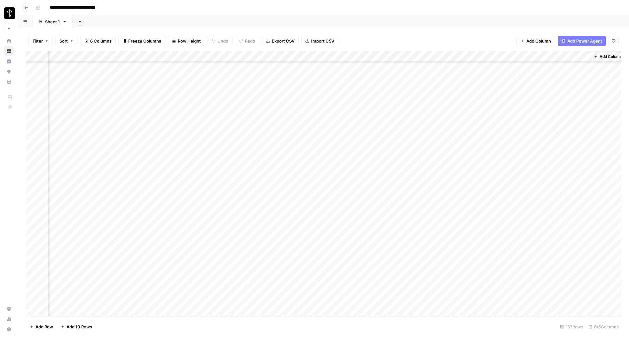
scroll to position [729, 52]
click at [531, 296] on div "Add Column" at bounding box center [324, 183] width 596 height 265
click at [406, 296] on div "Add Column" at bounding box center [324, 183] width 596 height 265
click at [406, 297] on div "Add Column" at bounding box center [324, 183] width 596 height 265
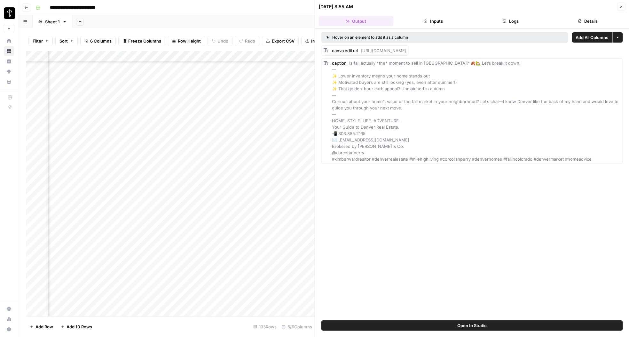
click at [516, 20] on button "Logs" at bounding box center [511, 21] width 75 height 10
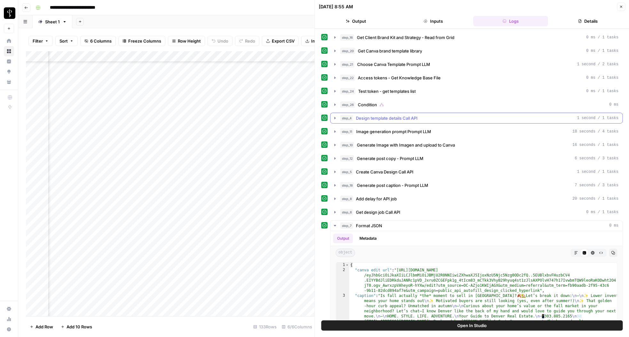
click at [334, 118] on icon "button" at bounding box center [335, 118] width 5 height 5
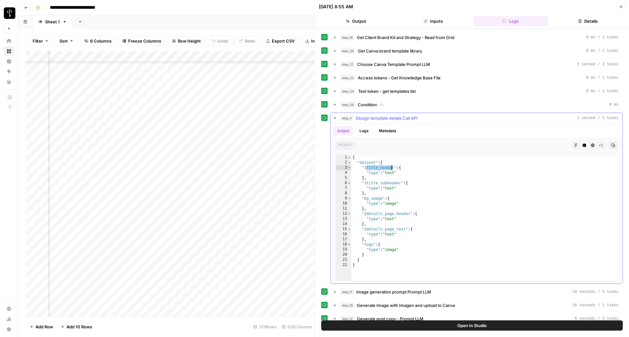
drag, startPoint x: 366, startPoint y: 169, endPoint x: 391, endPoint y: 168, distance: 25.3
click at [391, 168] on div "{ "dataset" : { "1title_header" : { "type" : "text" } , "1title_subheader" : { …" at bounding box center [485, 223] width 266 height 136
drag, startPoint x: 373, startPoint y: 184, endPoint x: 399, endPoint y: 183, distance: 26.3
click at [399, 183] on div "{ "dataset" : { "1title_header" : { "type" : "text" } , "1title_subheader" : { …" at bounding box center [485, 223] width 266 height 136
drag, startPoint x: 372, startPoint y: 198, endPoint x: 380, endPoint y: 197, distance: 8.7
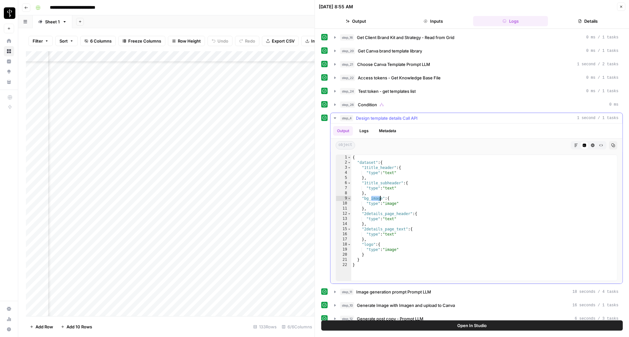
click at [380, 197] on div "{ "dataset" : { "1title_header" : { "type" : "text" } , "1title_subheader" : { …" at bounding box center [485, 223] width 266 height 136
drag, startPoint x: 372, startPoint y: 215, endPoint x: 399, endPoint y: 212, distance: 27.3
click at [399, 212] on div "{ "dataset" : { "1title_header" : { "type" : "text" } , "1title_subheader" : { …" at bounding box center [485, 223] width 266 height 136
drag, startPoint x: 380, startPoint y: 229, endPoint x: 394, endPoint y: 228, distance: 14.1
click at [394, 228] on div "{ "dataset" : { "1title_header" : { "type" : "text" } , "1title_subheader" : { …" at bounding box center [485, 223] width 266 height 136
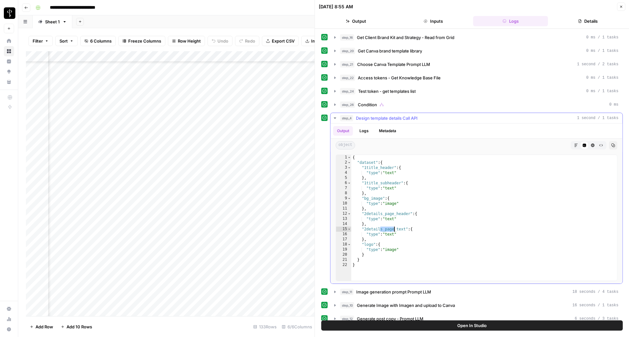
type textarea "**********"
click at [333, 117] on icon "button" at bounding box center [335, 118] width 5 height 5
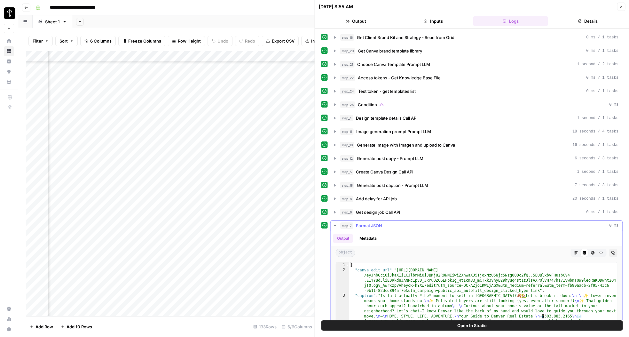
click at [337, 225] on icon "button" at bounding box center [335, 225] width 5 height 5
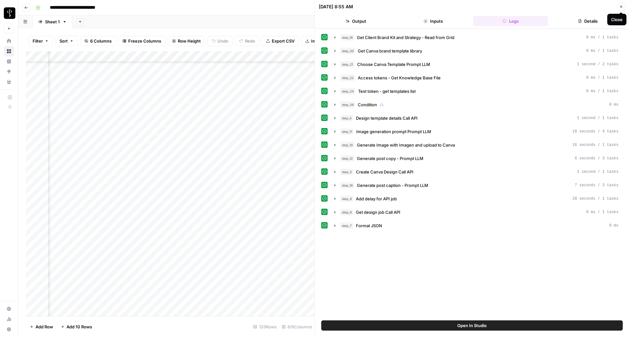
click at [622, 5] on icon "button" at bounding box center [622, 7] width 4 height 4
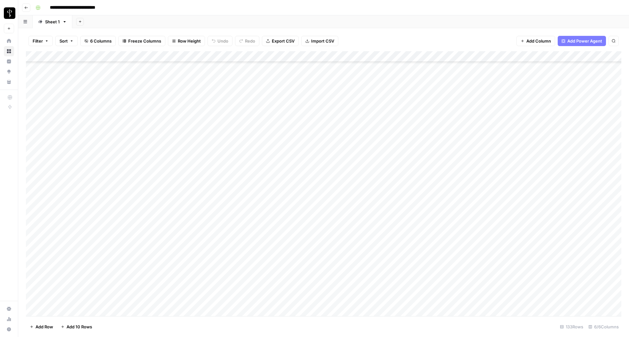
scroll to position [729, 0]
